Goal: Information Seeking & Learning: Learn about a topic

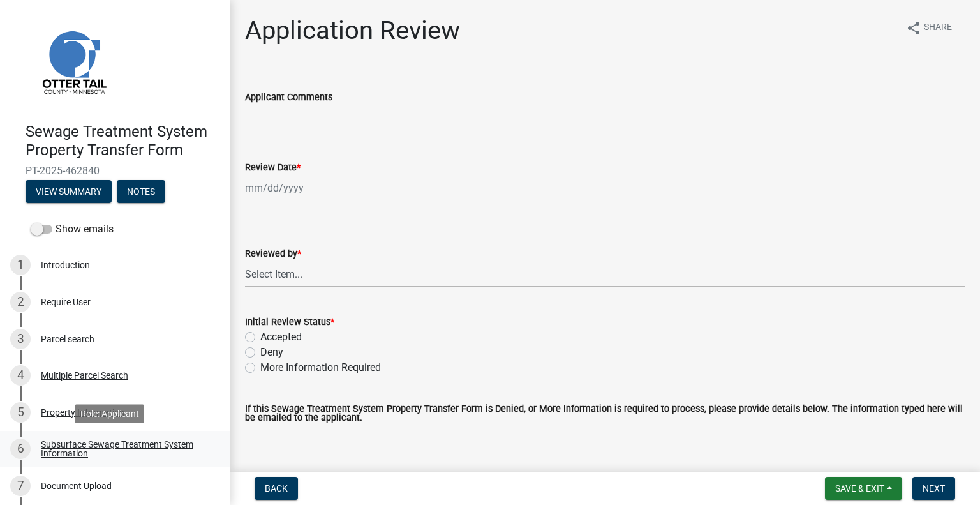
click at [170, 443] on div "Subsurface Sewage Treatment System Information" at bounding box center [125, 449] width 168 height 18
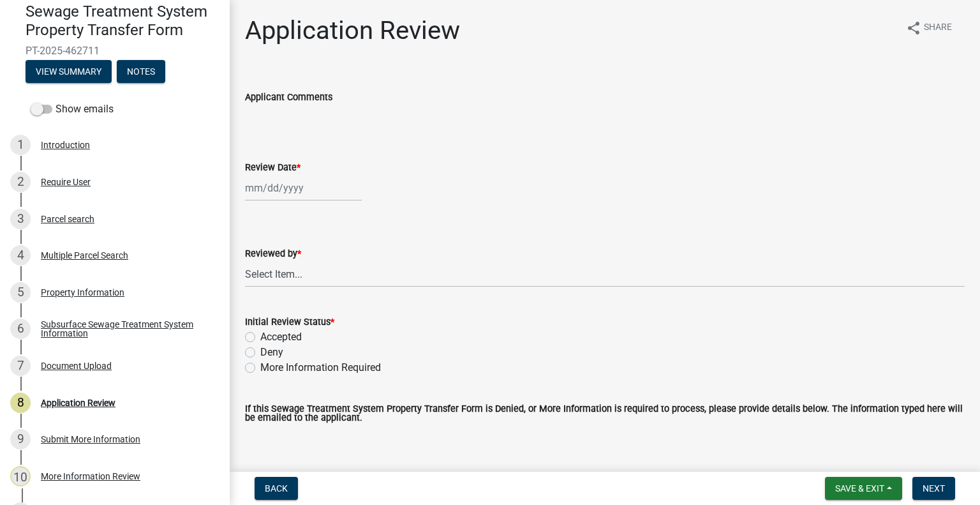
scroll to position [151, 0]
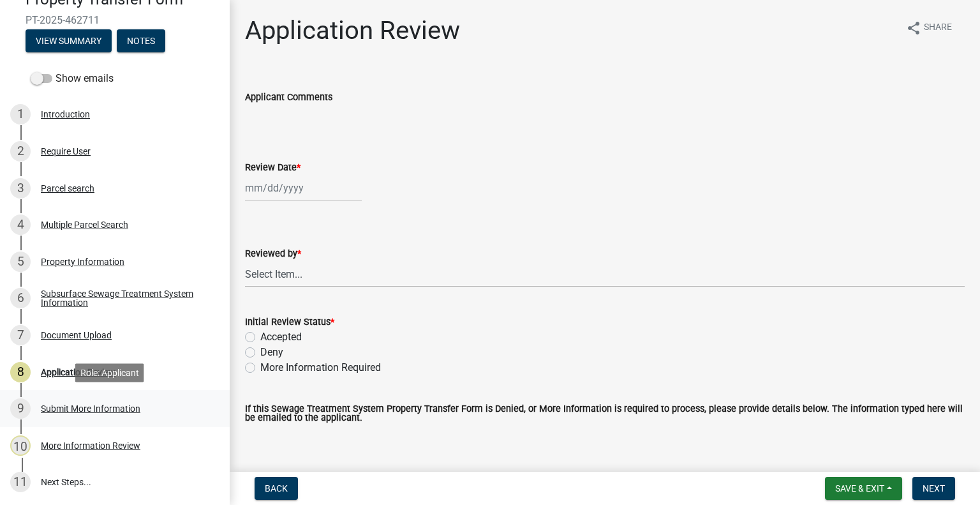
click at [120, 410] on div "Submit More Information" at bounding box center [91, 408] width 100 height 9
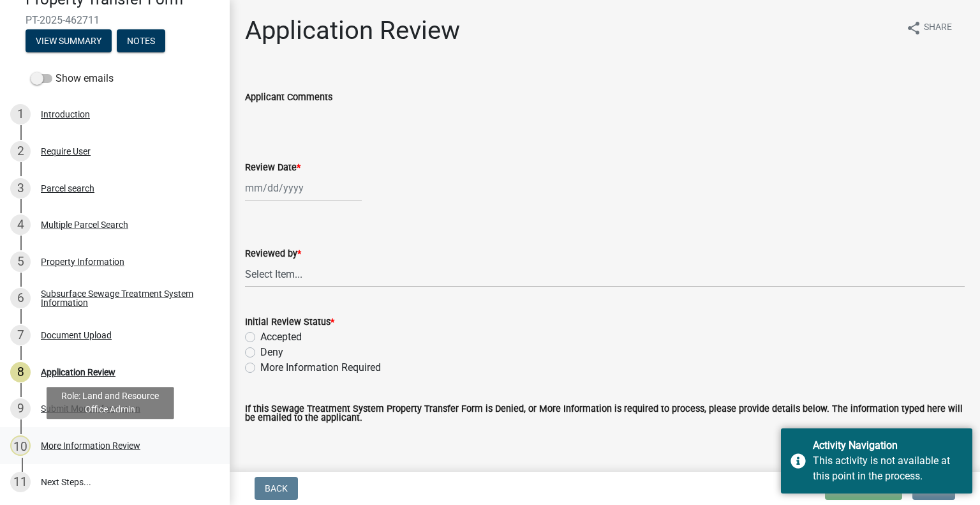
click at [115, 445] on div "More Information Review" at bounding box center [91, 445] width 100 height 9
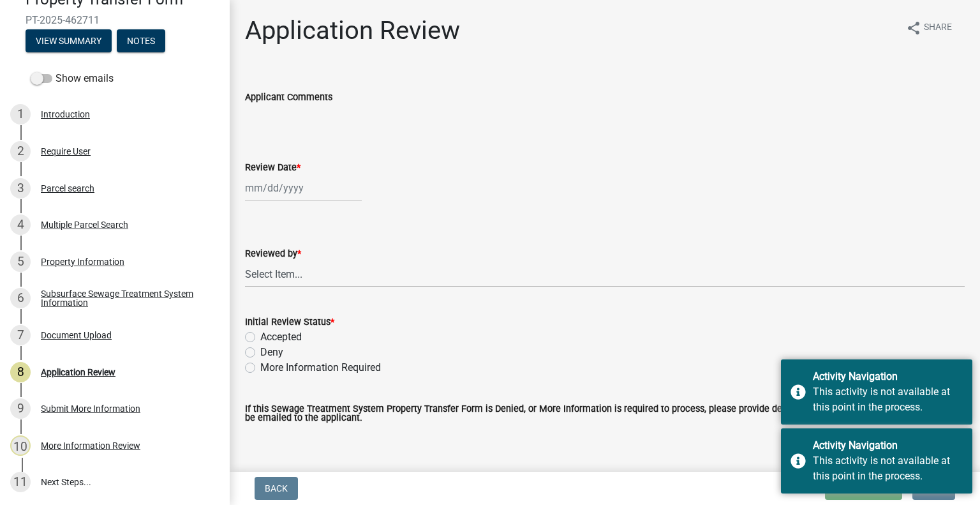
click at [114, 336] on div "7 Document Upload" at bounding box center [109, 335] width 199 height 20
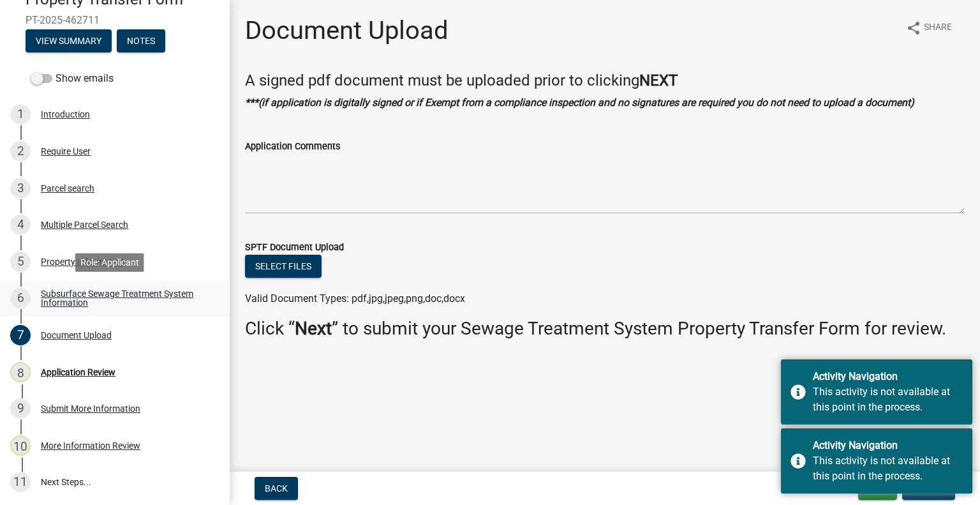
click at [147, 300] on div "Subsurface Sewage Treatment System Information" at bounding box center [125, 298] width 168 height 18
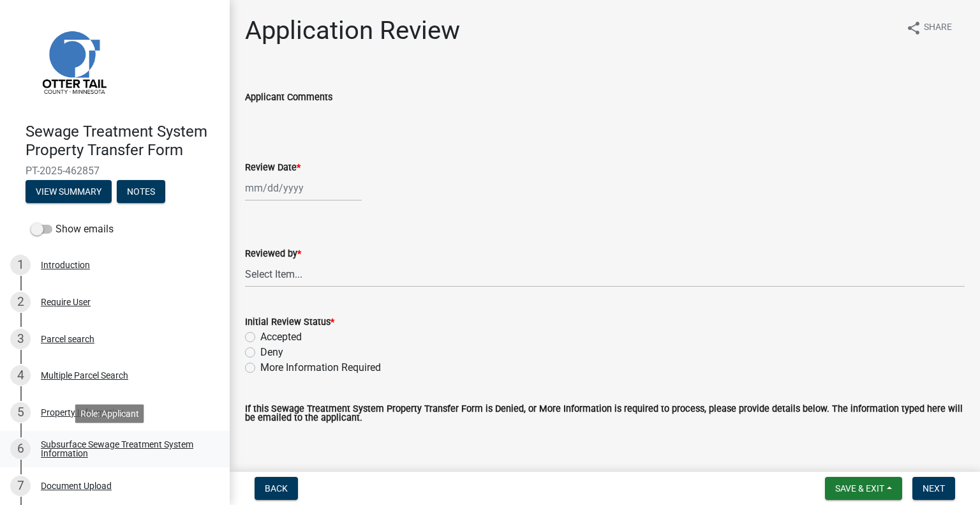
click at [159, 451] on div "Subsurface Sewage Treatment System Information" at bounding box center [125, 449] width 168 height 18
